Goal: Find specific page/section: Find specific page/section

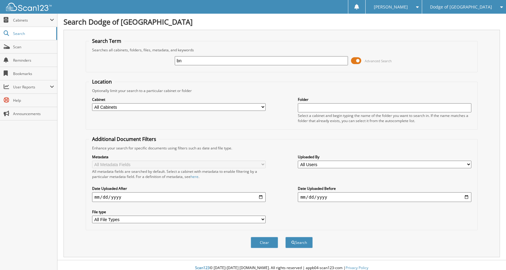
type input "b"
type input "N98897"
click at [285, 237] on button "Search" at bounding box center [298, 242] width 27 height 11
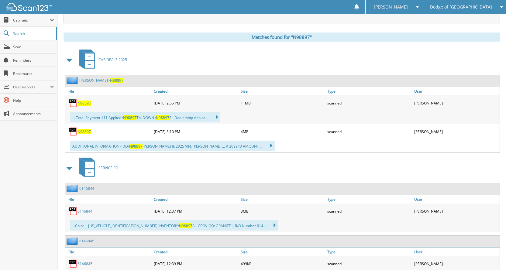
scroll to position [243, 0]
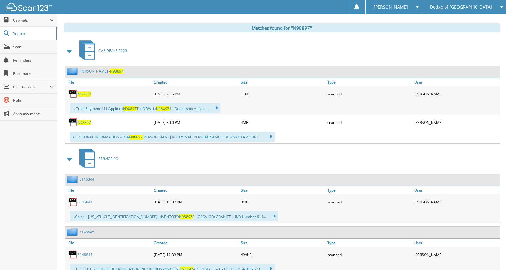
click at [82, 95] on span "N98897" at bounding box center [84, 94] width 13 height 5
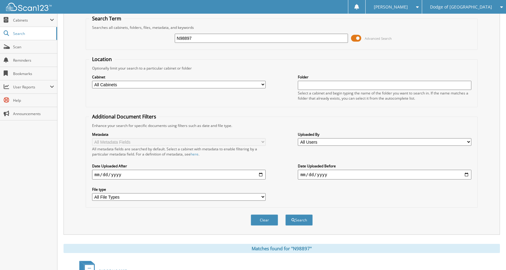
scroll to position [0, 0]
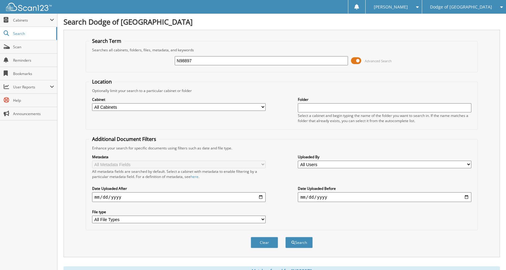
click at [247, 58] on input "N98897" at bounding box center [262, 60] width 174 height 9
type input "N98897A"
click at [285, 237] on button "Search" at bounding box center [298, 242] width 27 height 11
click at [300, 246] on button "Search" at bounding box center [298, 242] width 27 height 11
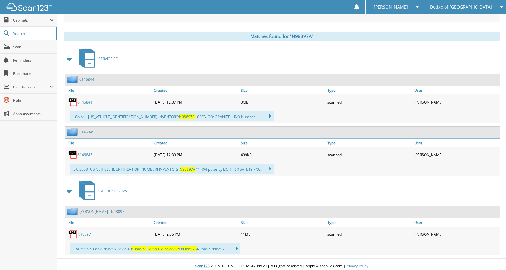
scroll to position [239, 0]
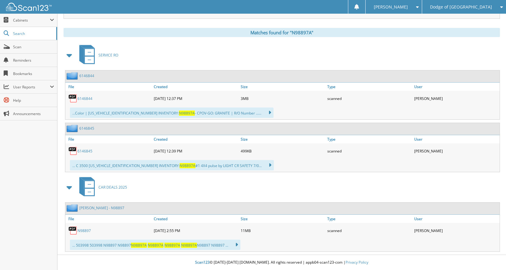
click at [86, 232] on link "N98897" at bounding box center [84, 230] width 13 height 5
